Goal: Task Accomplishment & Management: Manage account settings

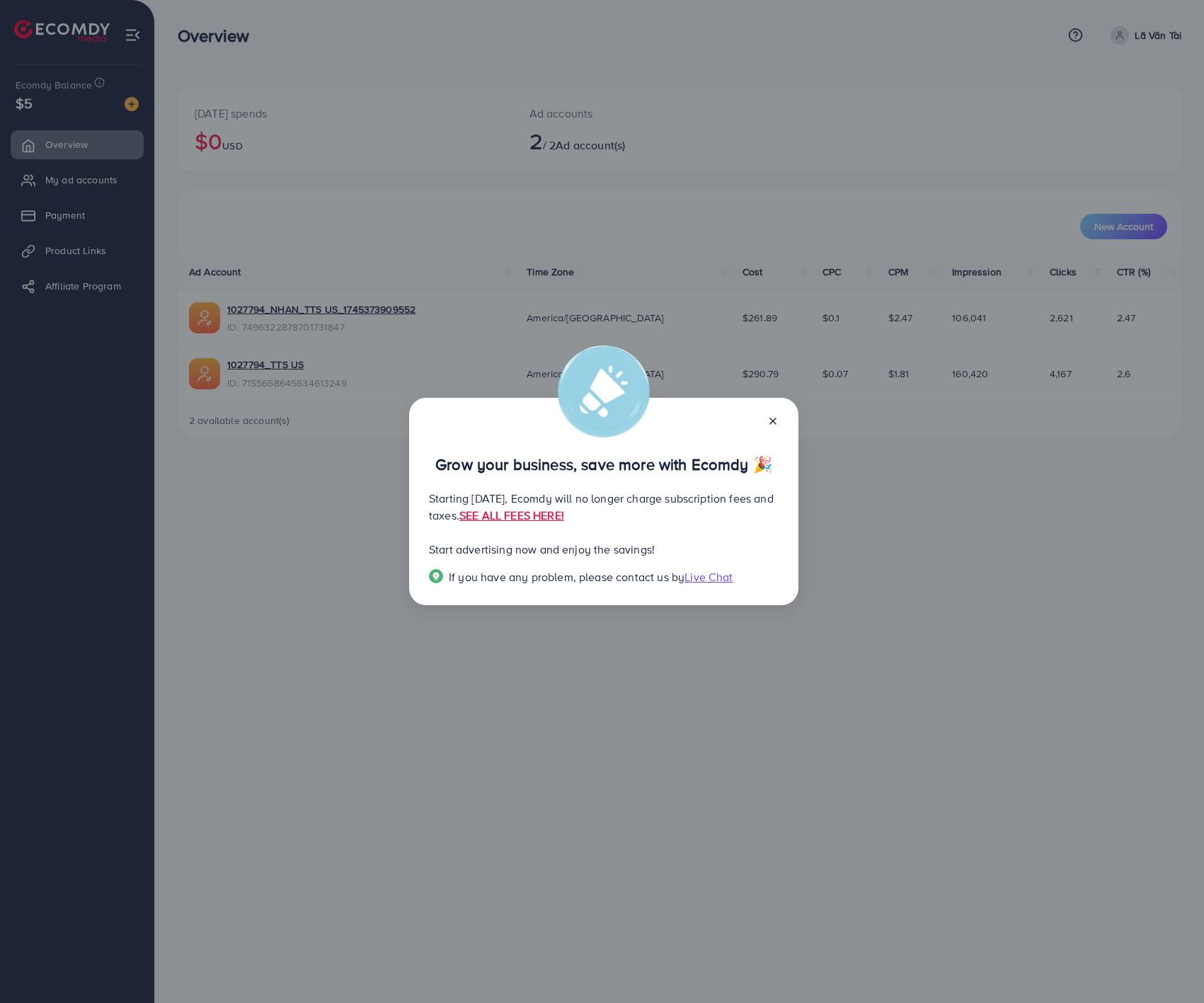
click at [631, 728] on div "Grow your business, save more with Ecomdy 🎉 Starting [DATE], Ecomdy will no lon…" at bounding box center [602, 502] width 1204 height 1003
click at [770, 421] on icon at bounding box center [773, 421] width 12 height 12
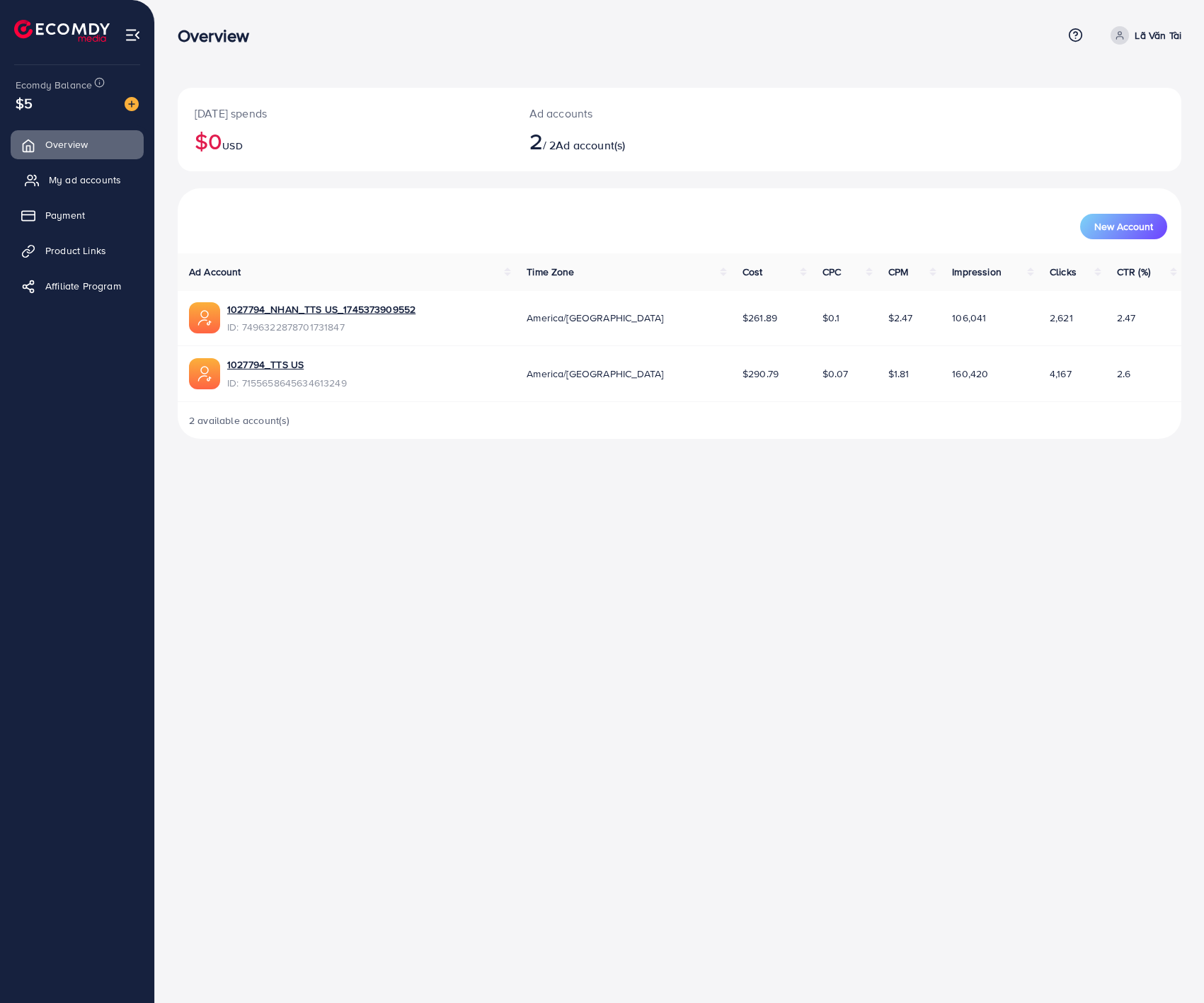
click at [117, 182] on span "My ad accounts" at bounding box center [84, 179] width 72 height 14
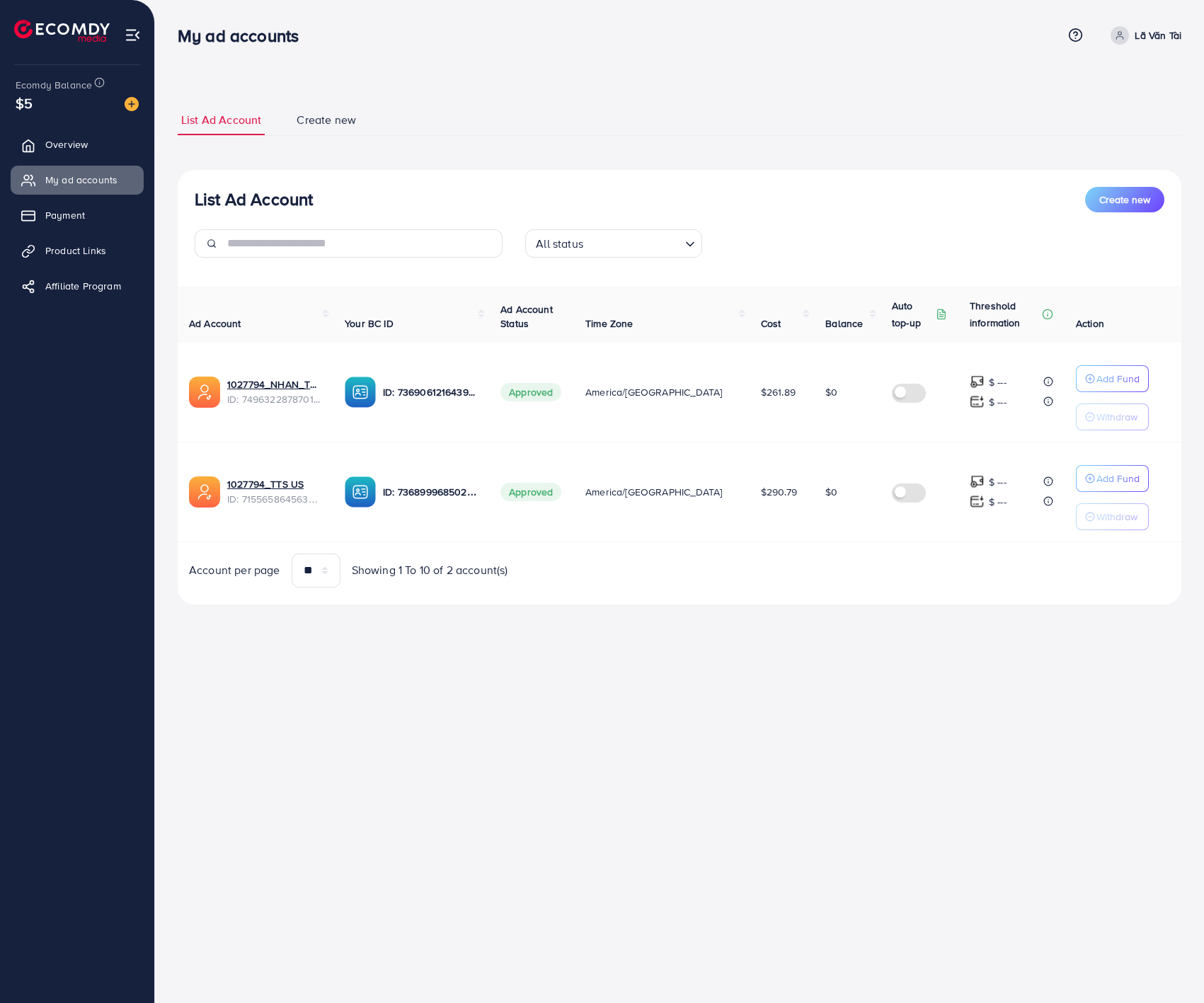
drag, startPoint x: 742, startPoint y: 498, endPoint x: 777, endPoint y: 503, distance: 35.4
click at [771, 498] on span "$290.79" at bounding box center [778, 491] width 36 height 14
click at [780, 536] on td "$290.79" at bounding box center [781, 491] width 64 height 100
click at [763, 395] on span "$261.89" at bounding box center [777, 392] width 35 height 14
click at [102, 209] on link "Payment" at bounding box center [77, 215] width 133 height 29
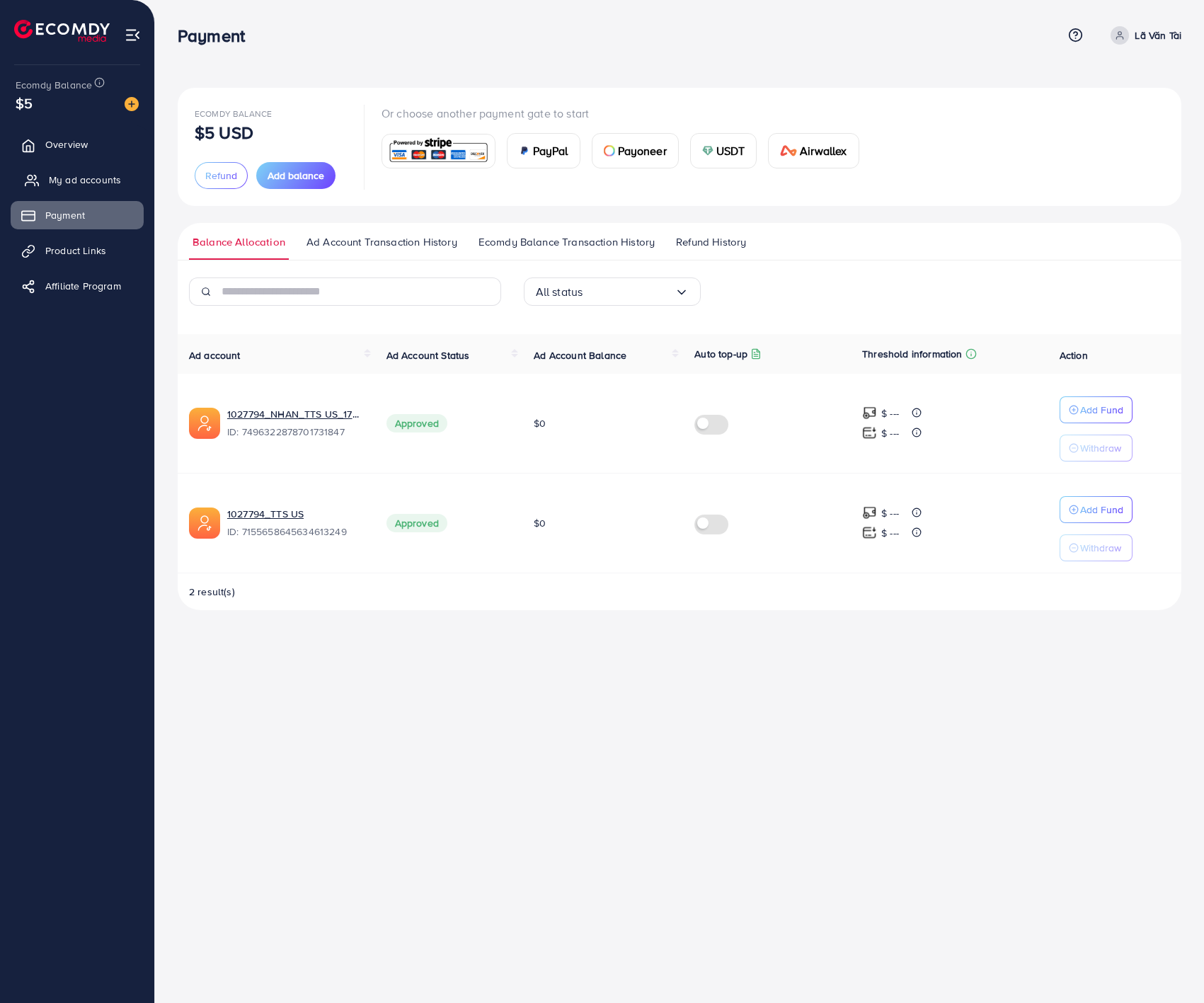
click at [85, 178] on span "My ad accounts" at bounding box center [84, 179] width 72 height 14
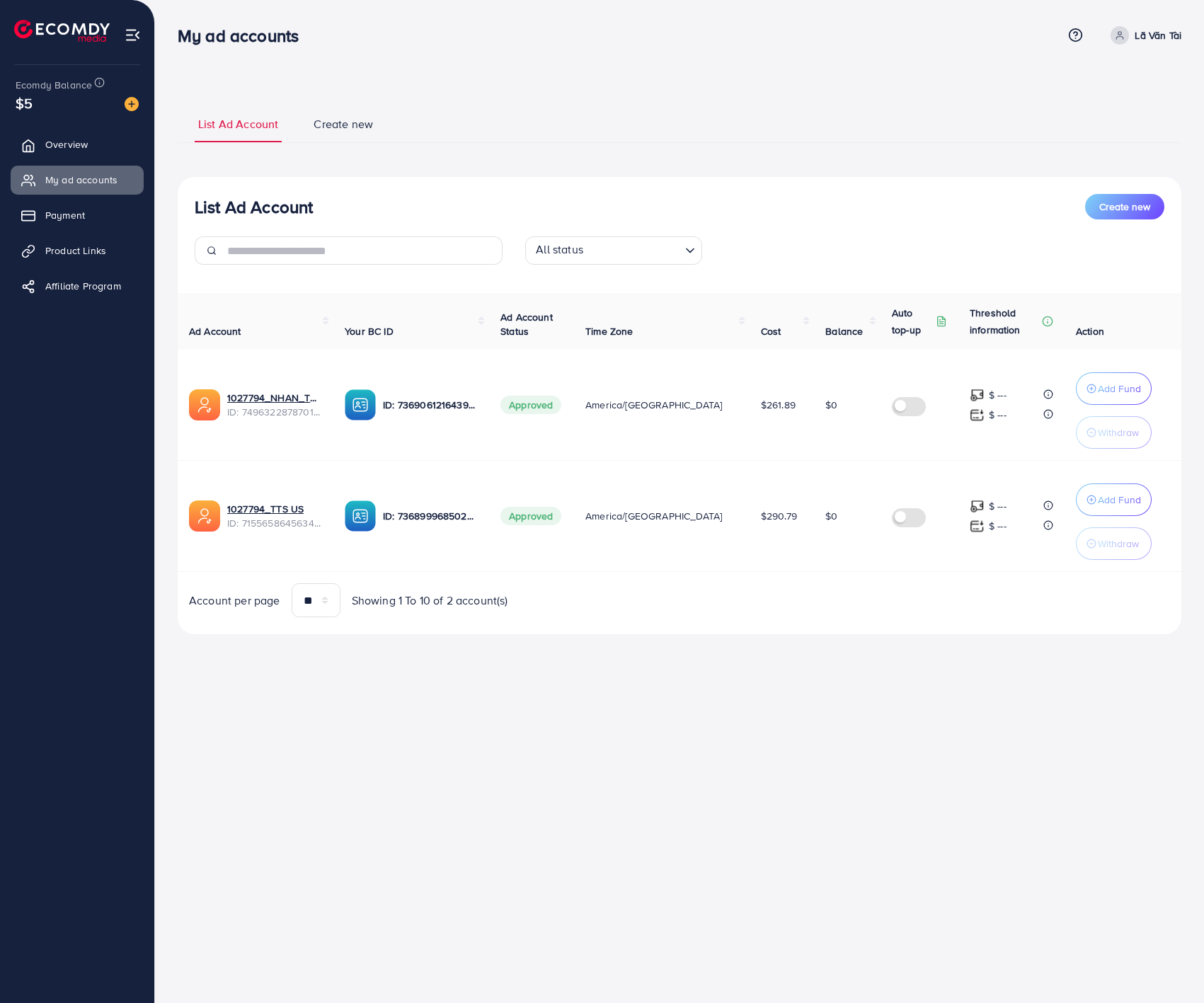
click at [760, 328] on span "Cost" at bounding box center [770, 331] width 21 height 14
click at [760, 333] on span "Cost" at bounding box center [770, 331] width 21 height 14
click at [764, 328] on th "Cost" at bounding box center [781, 321] width 64 height 56
click at [780, 325] on th "Cost" at bounding box center [781, 321] width 64 height 56
click at [787, 321] on th "Cost" at bounding box center [781, 321] width 64 height 56
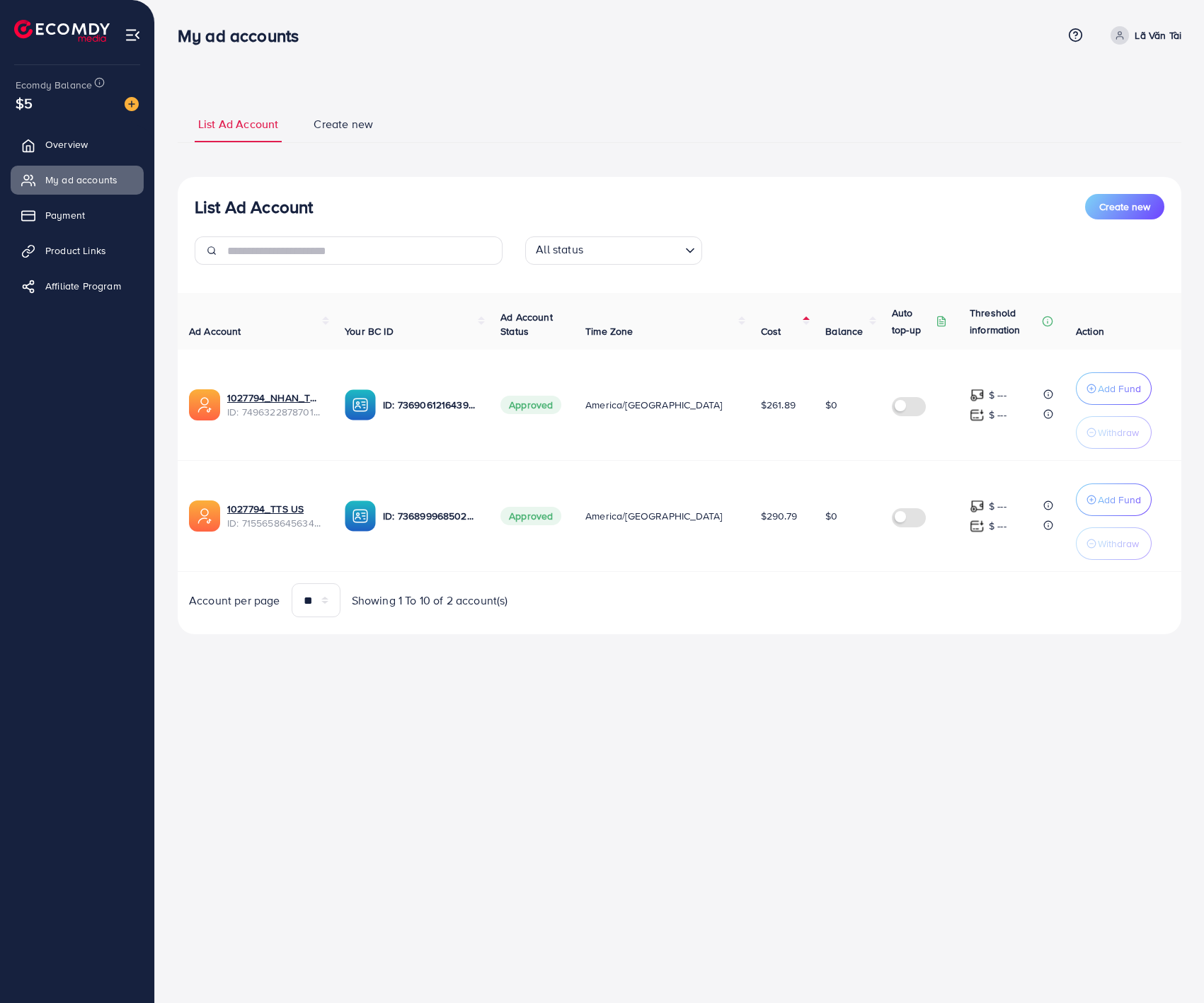
click at [282, 335] on th "Ad Account" at bounding box center [255, 321] width 155 height 56
click at [408, 341] on th "Your BC ID" at bounding box center [410, 321] width 155 height 56
click at [706, 770] on div "My ad accounts Help Center Contact Support Term and policy About Us Lã Văn Tài …" at bounding box center [602, 502] width 1204 height 1003
click at [98, 211] on link "Payment" at bounding box center [77, 215] width 133 height 29
